Goal: Task Accomplishment & Management: Manage account settings

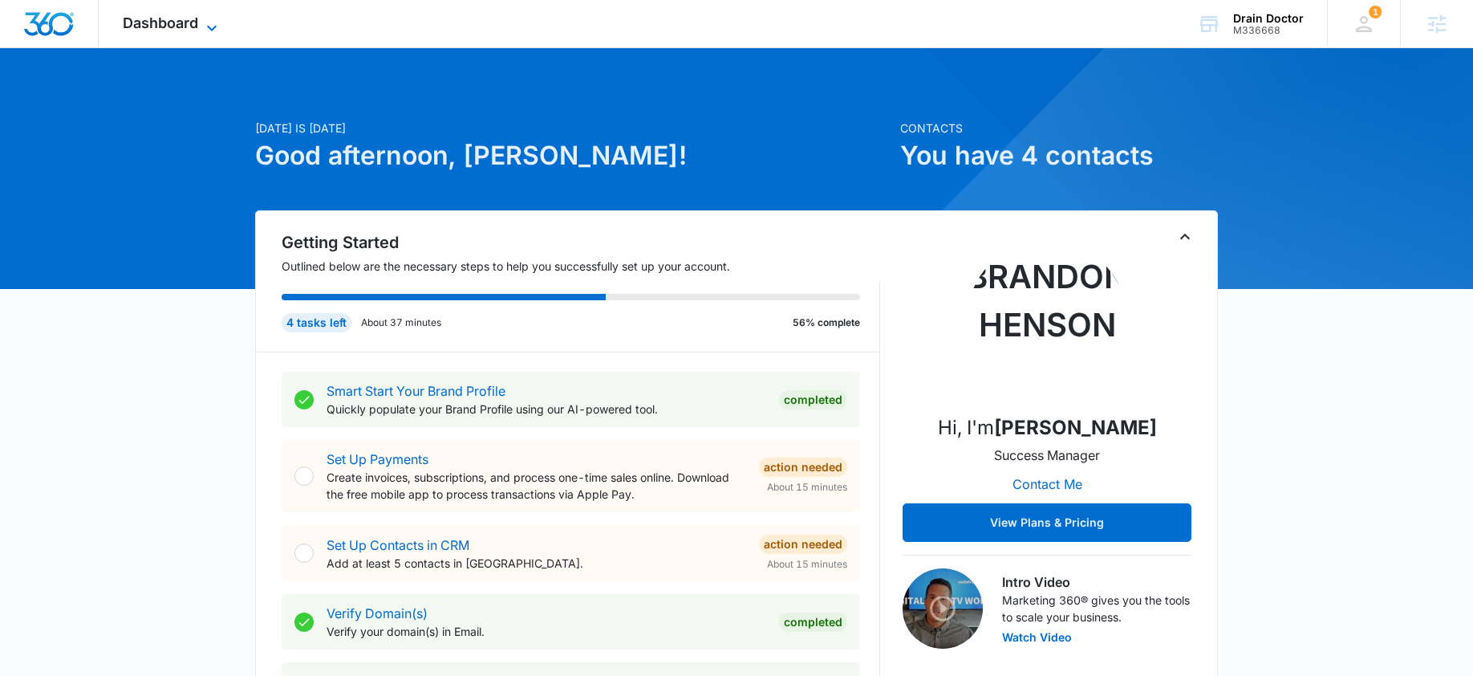
click at [193, 29] on span "Dashboard" at bounding box center [160, 22] width 75 height 17
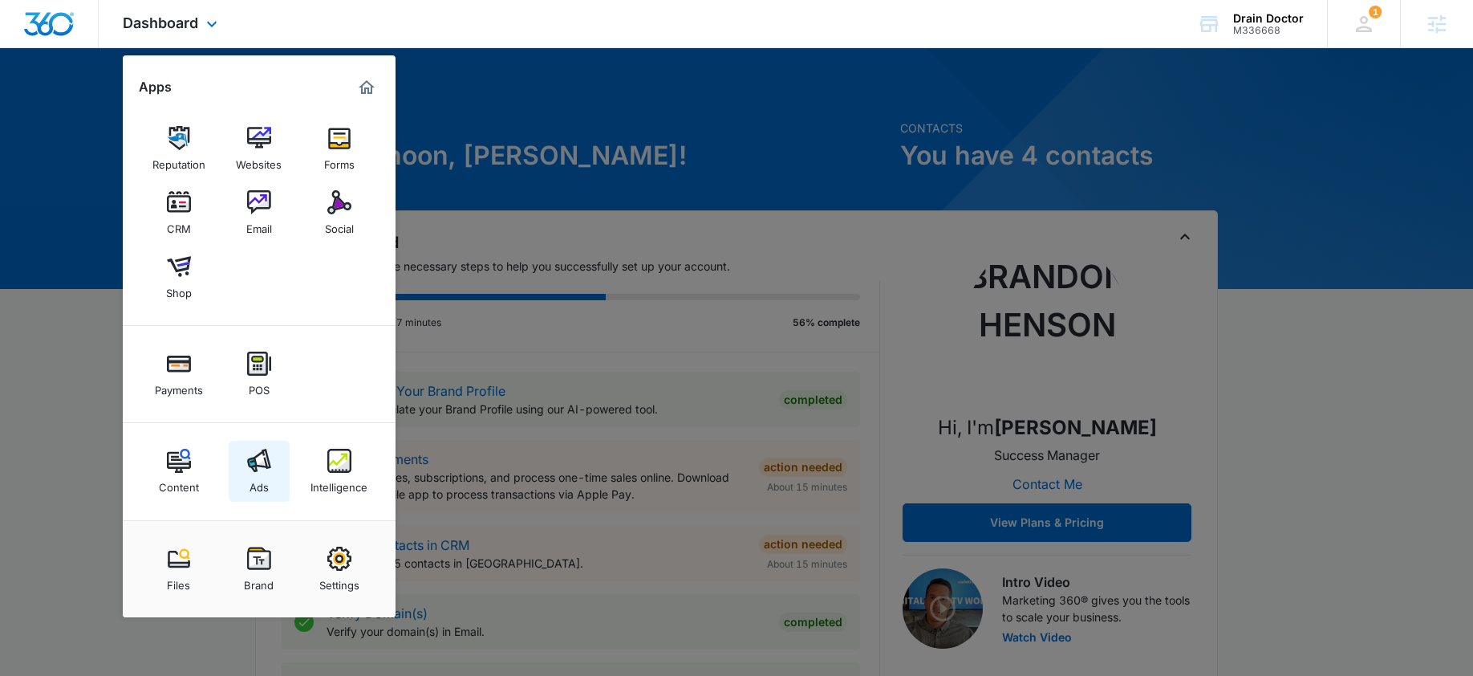
click at [273, 475] on link "Ads" at bounding box center [259, 471] width 61 height 61
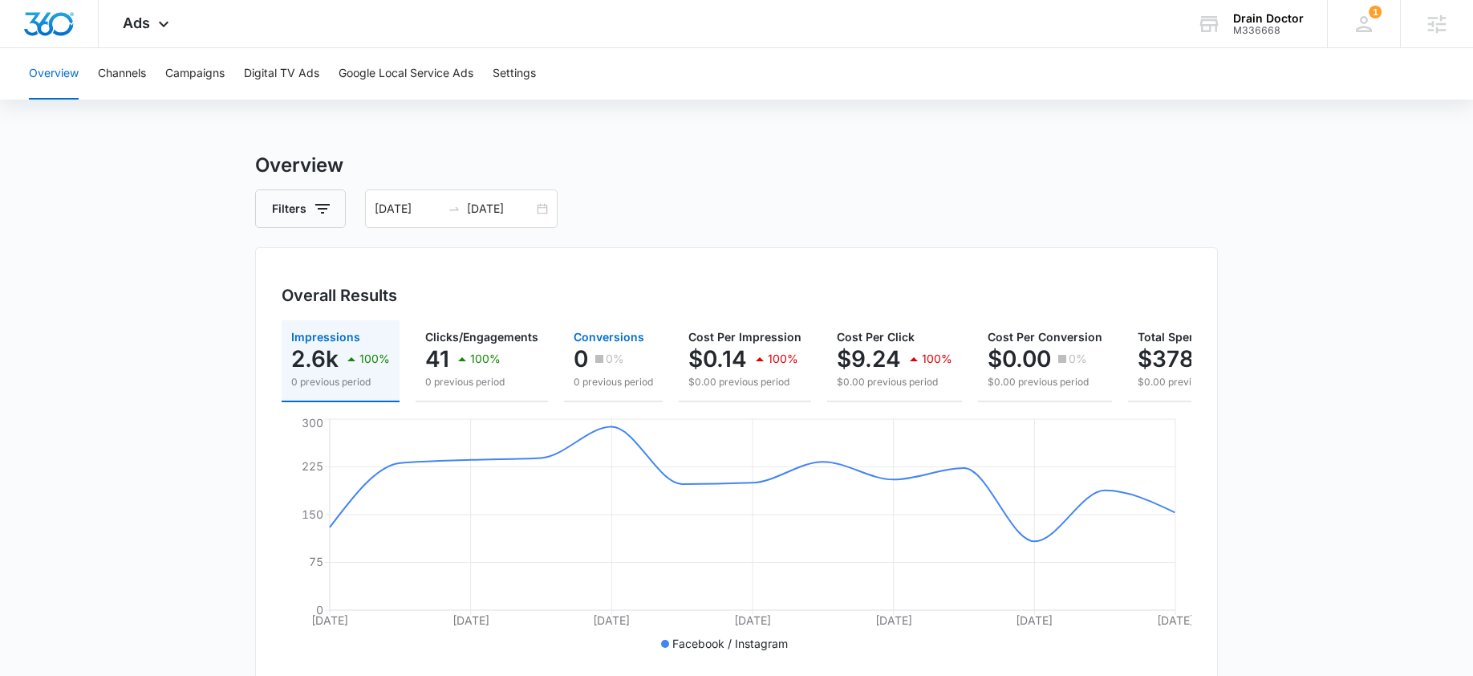
scroll to position [3, 0]
click at [542, 209] on div "09/19/2025 10/01/2025" at bounding box center [461, 205] width 193 height 39
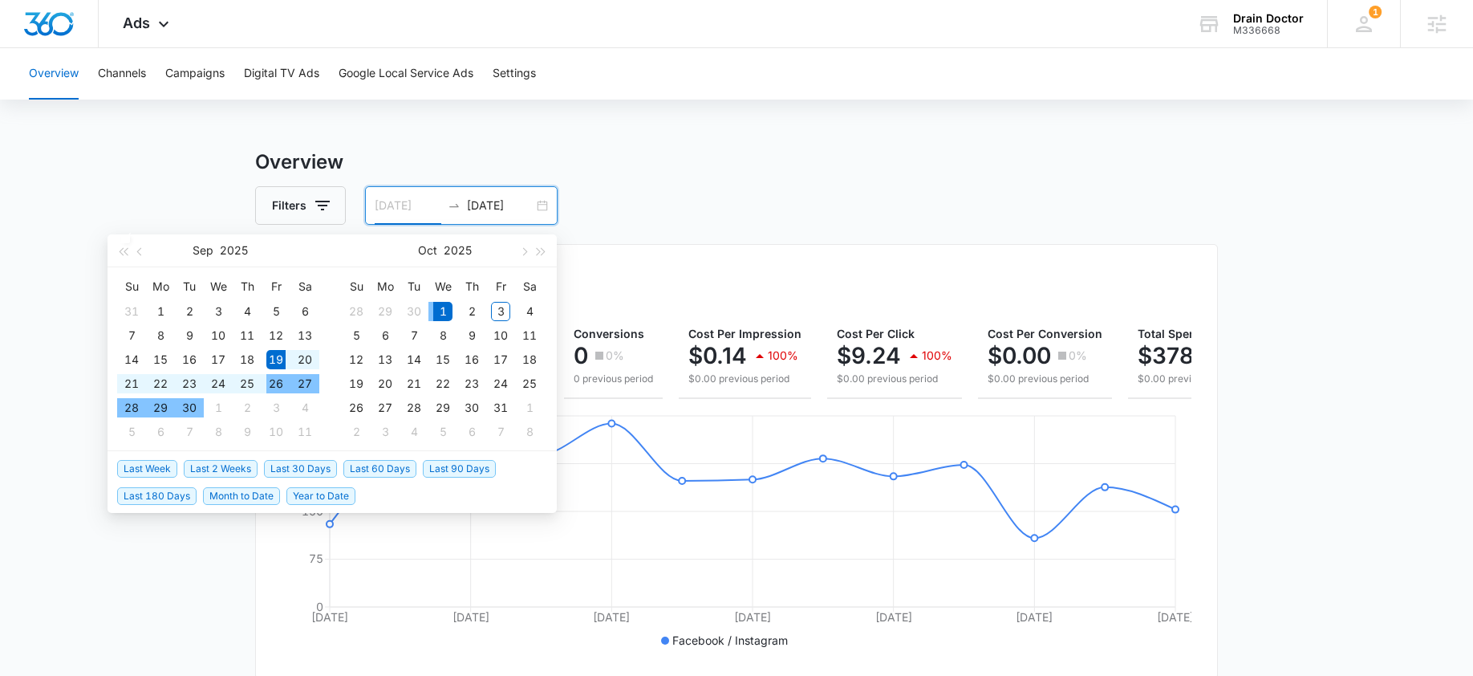
type input "[DATE]"
click at [273, 359] on div "19" at bounding box center [275, 359] width 19 height 19
type input "[DATE]"
click at [501, 309] on div "3" at bounding box center [500, 311] width 19 height 19
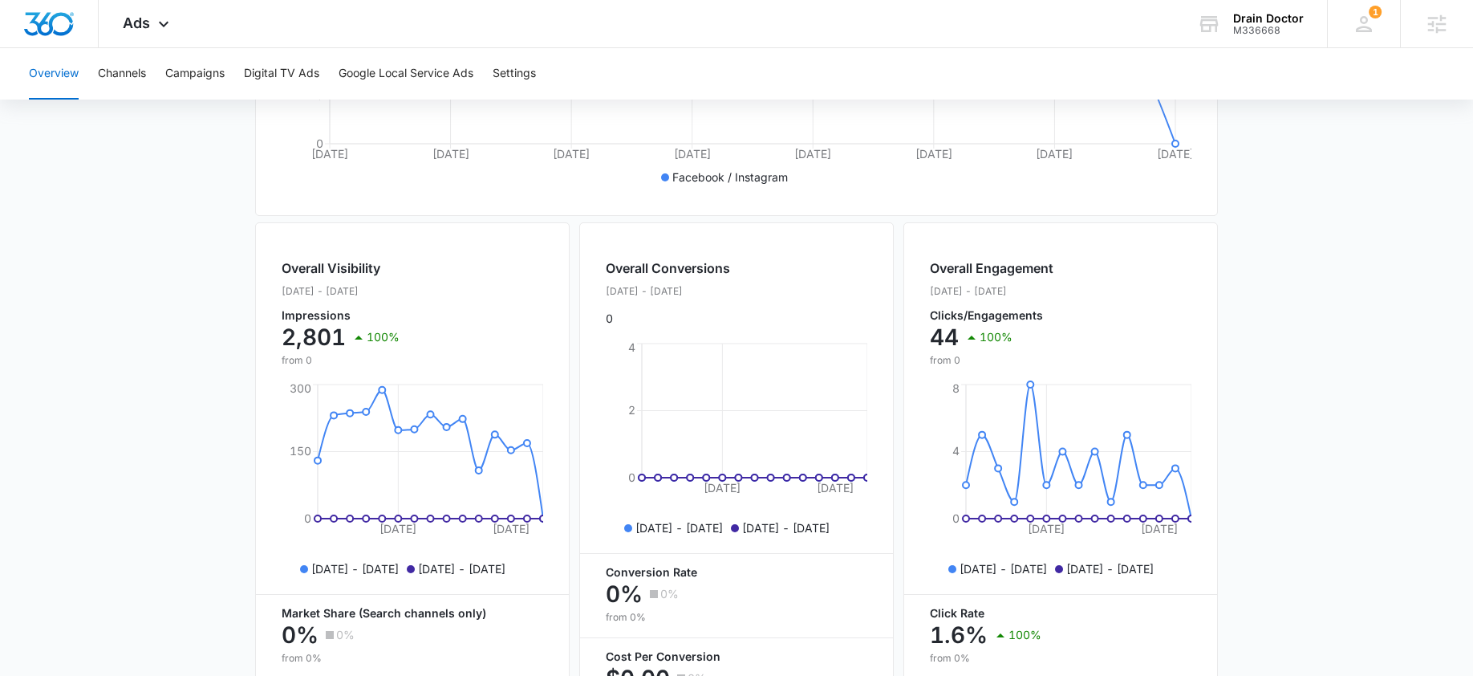
scroll to position [0, 0]
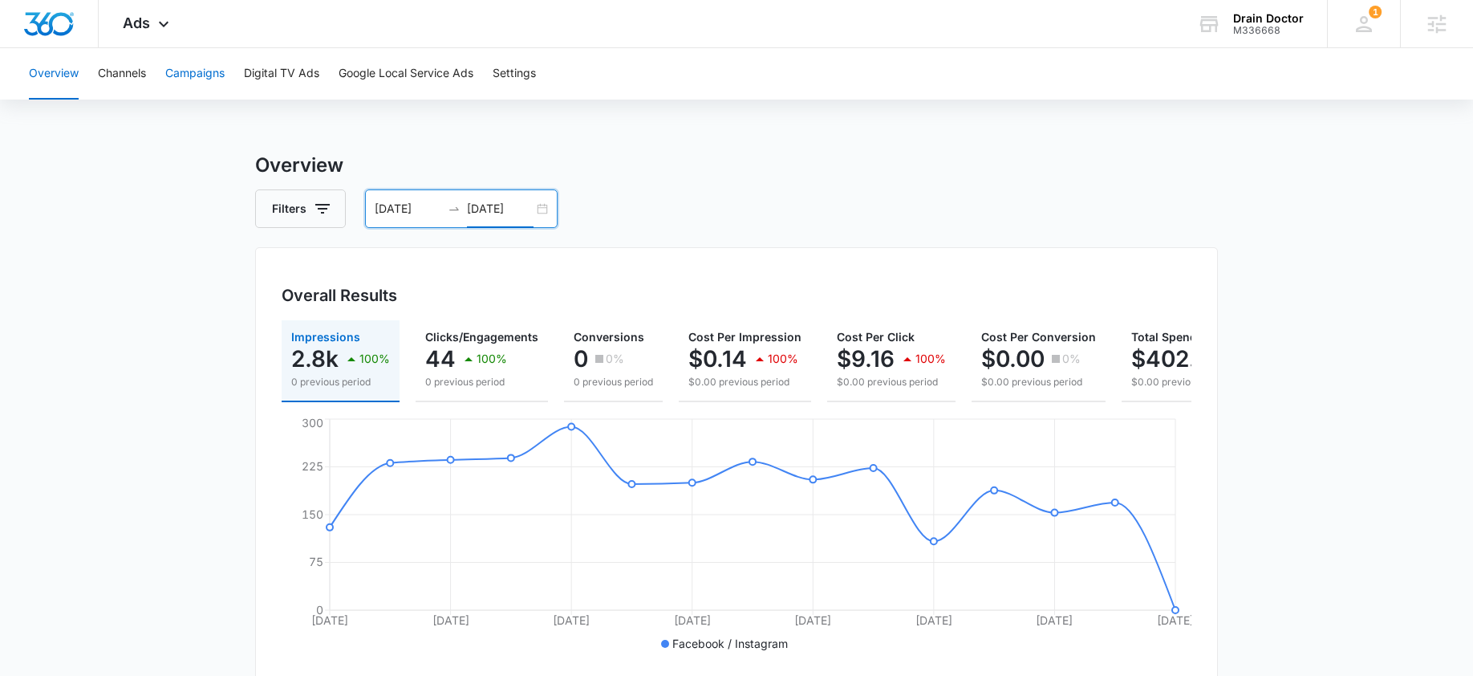
click at [207, 81] on button "Campaigns" at bounding box center [194, 73] width 59 height 51
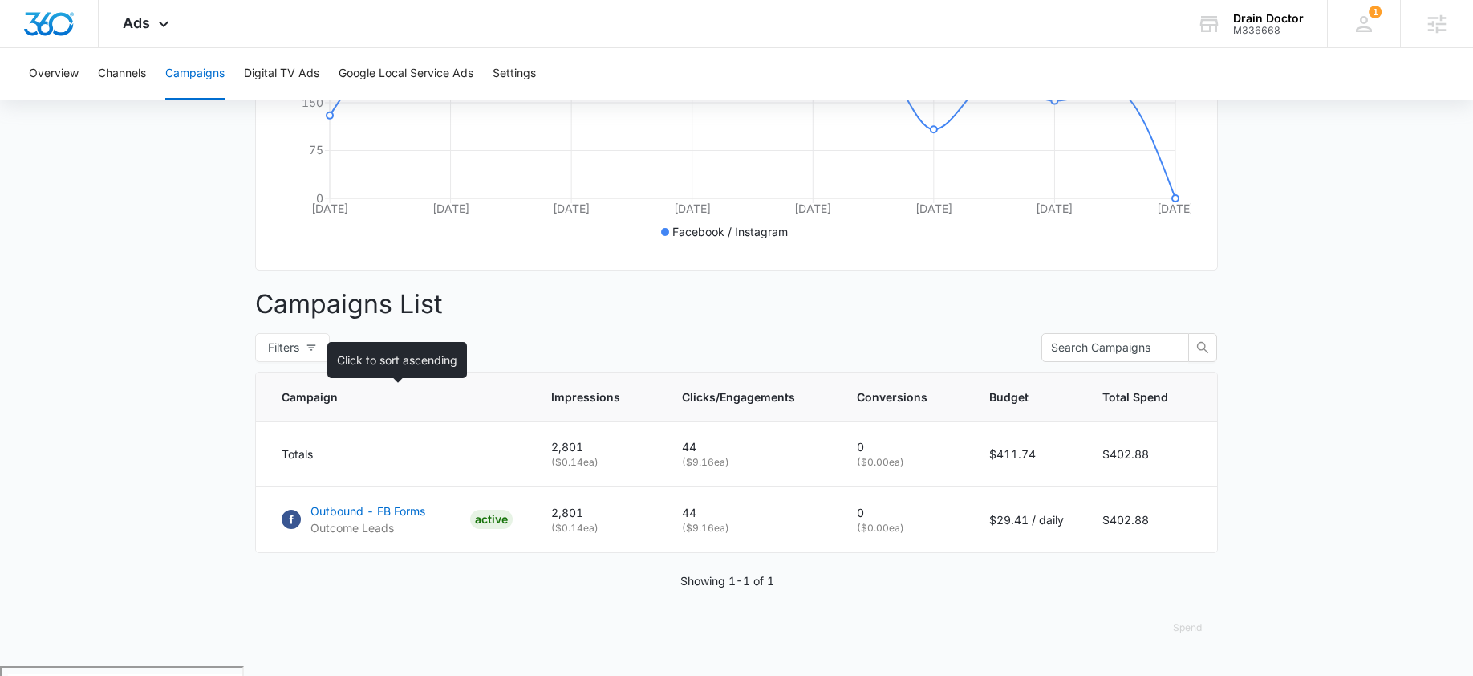
scroll to position [139, 0]
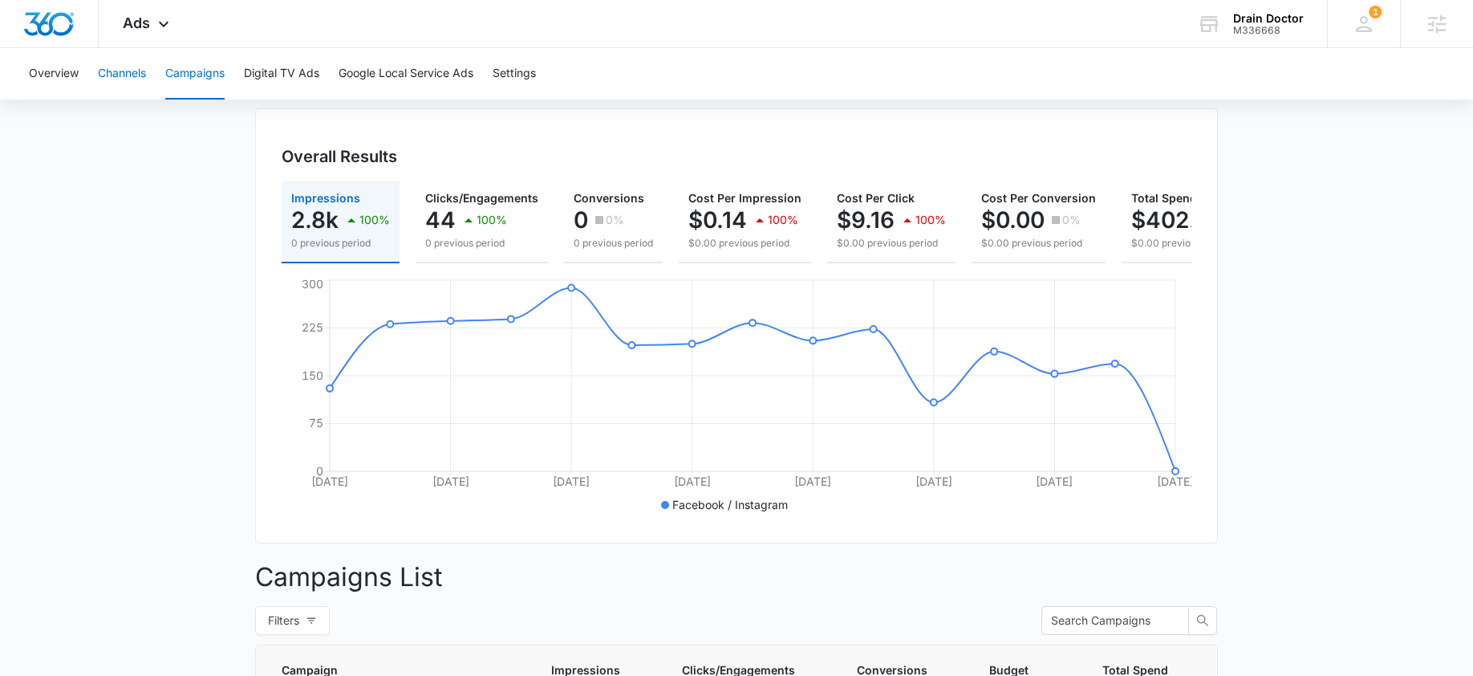
click at [130, 71] on button "Channels" at bounding box center [122, 73] width 48 height 51
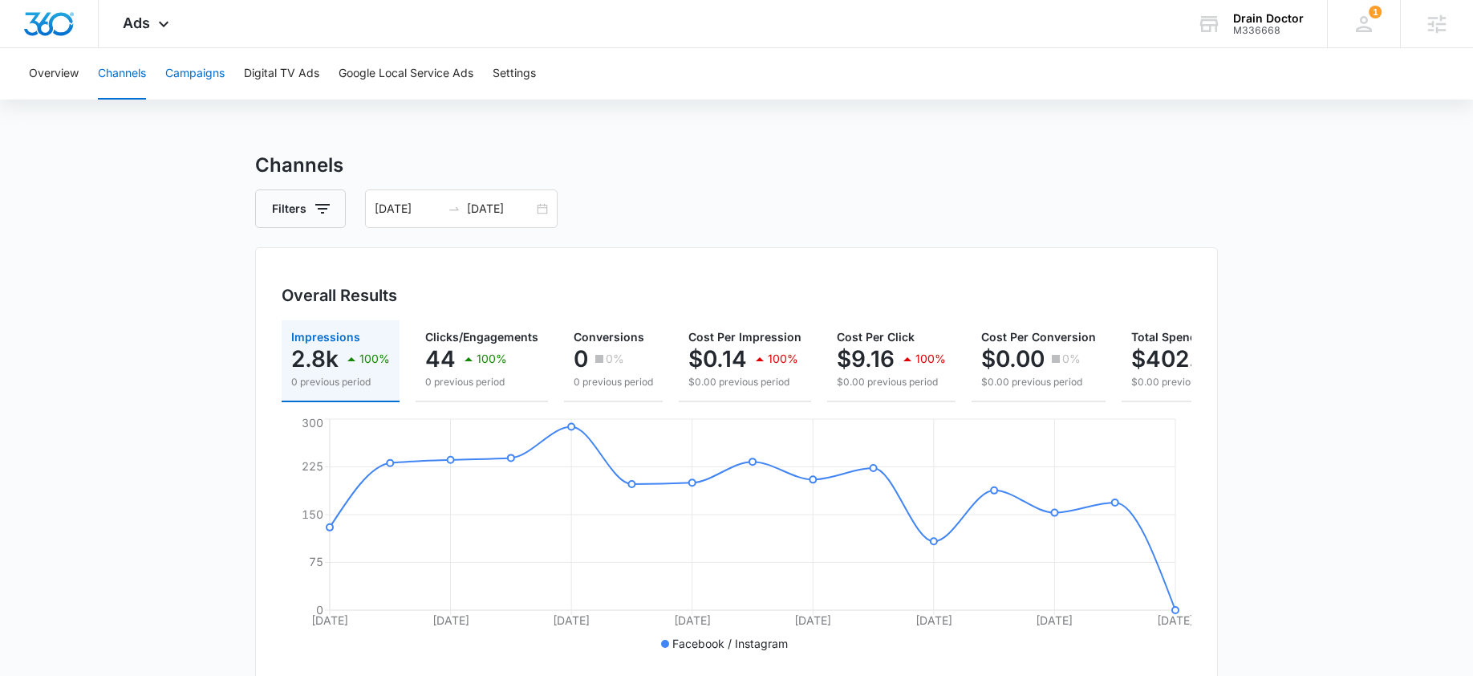
click at [209, 75] on button "Campaigns" at bounding box center [194, 73] width 59 height 51
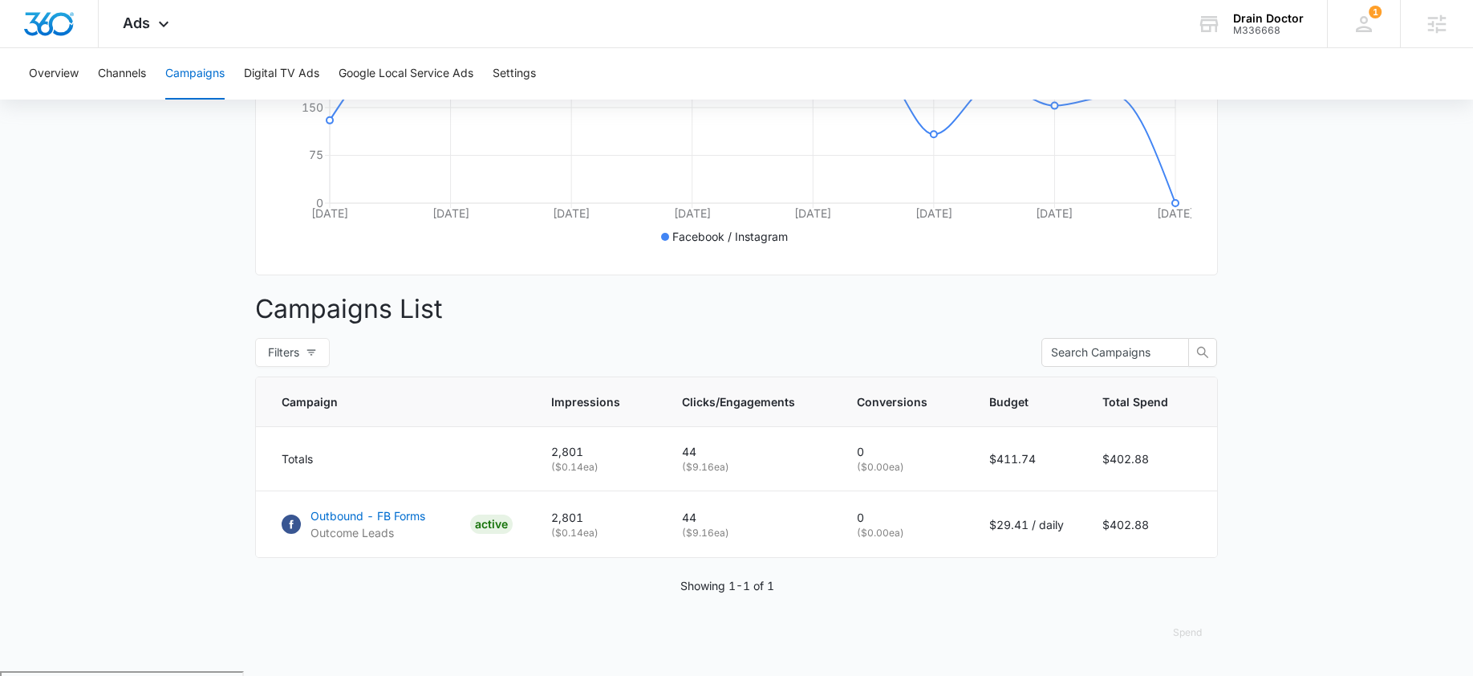
scroll to position [414, 0]
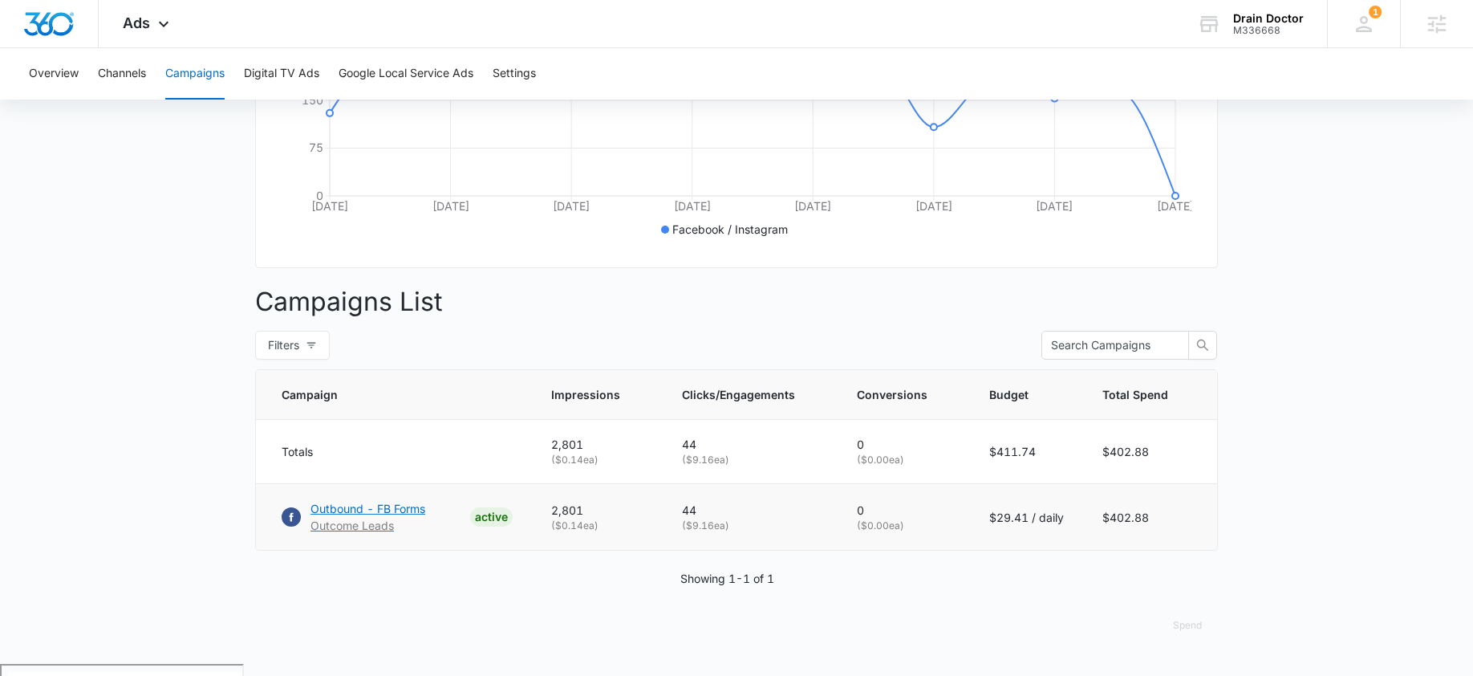
click at [412, 517] on p "Outbound - FB Forms" at bounding box center [368, 508] width 115 height 17
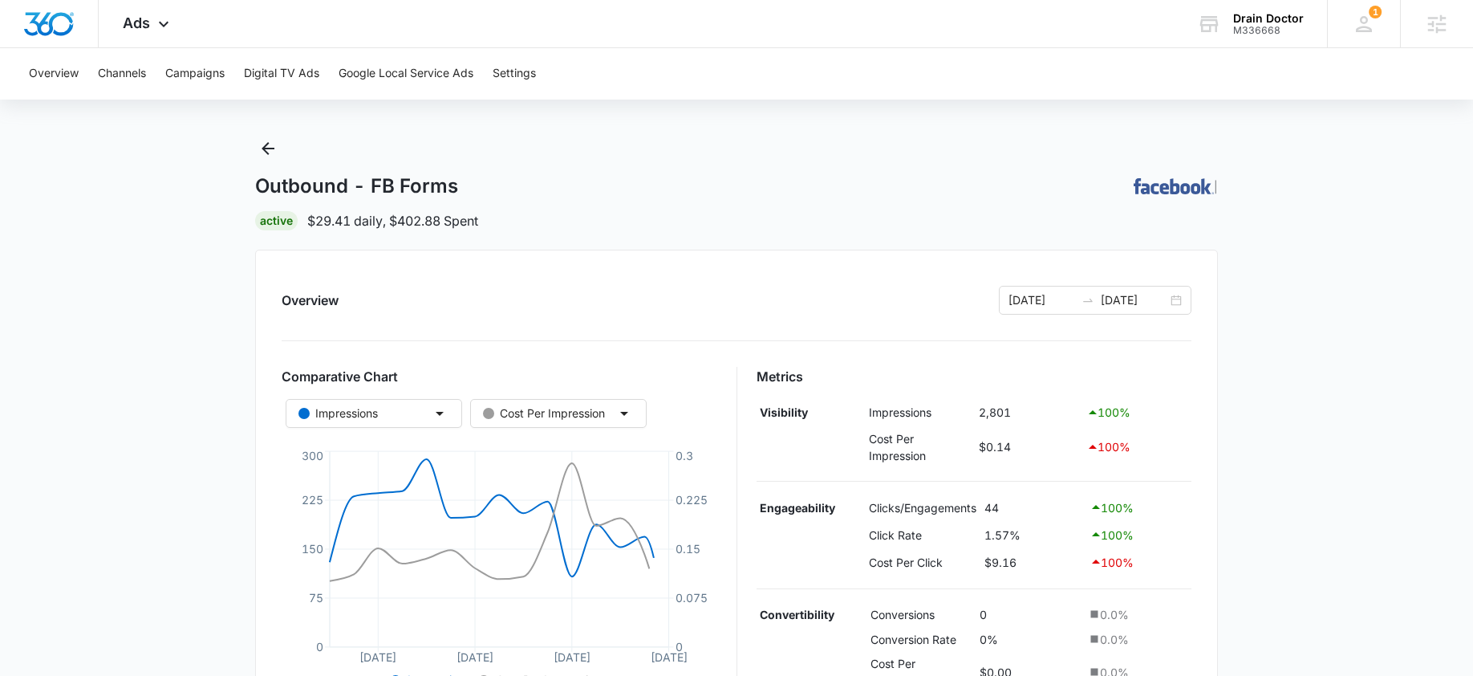
scroll to position [104, 0]
